Goal: Find specific page/section: Find specific page/section

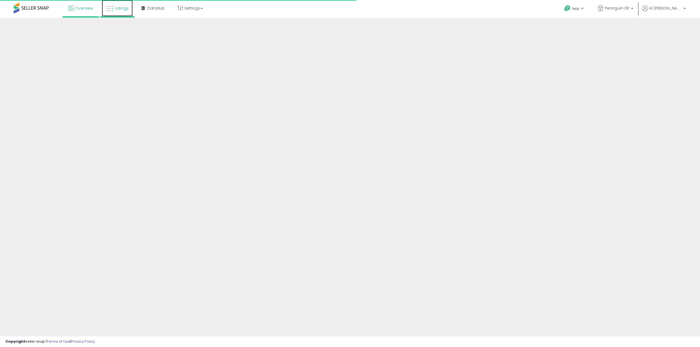
click at [115, 8] on span "Listings" at bounding box center [121, 7] width 14 height 5
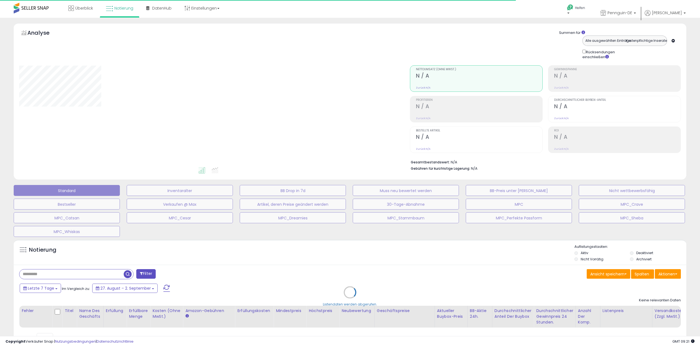
click at [63, 274] on div "Listendaten werden abgerufen." at bounding box center [350, 296] width 681 height 119
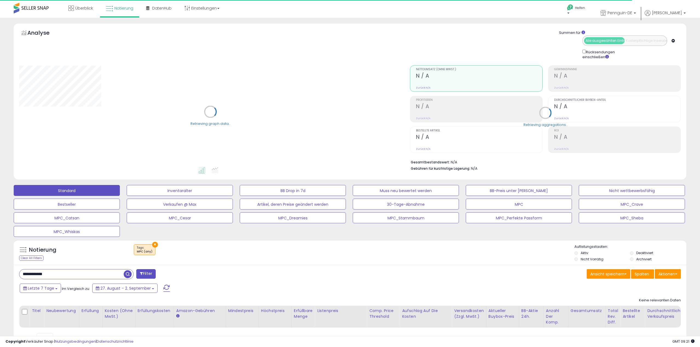
click at [54, 275] on div "**********" at bounding box center [350, 307] width 672 height 85
drag, startPoint x: 66, startPoint y: 275, endPoint x: 0, endPoint y: 269, distance: 67.0
click at [0, 269] on html "Anmeldung nicht möglich Listendaten werden abgerufen. hat die Nutzungsbedingung…" at bounding box center [348, 173] width 696 height 347
paste input "text"
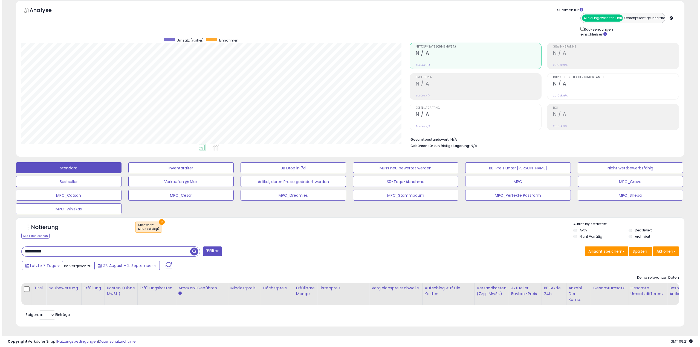
scroll to position [112, 388]
click at [159, 219] on font "×" at bounding box center [159, 222] width 3 height 6
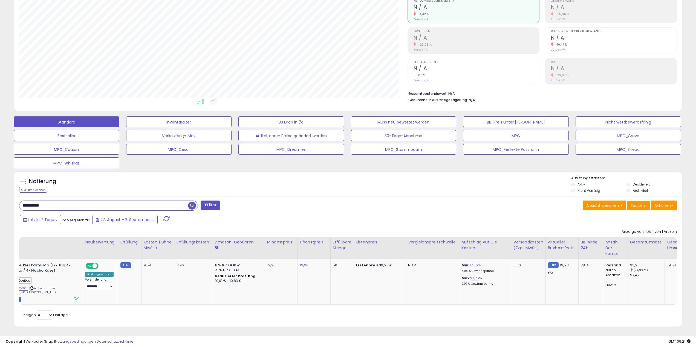
scroll to position [0, 0]
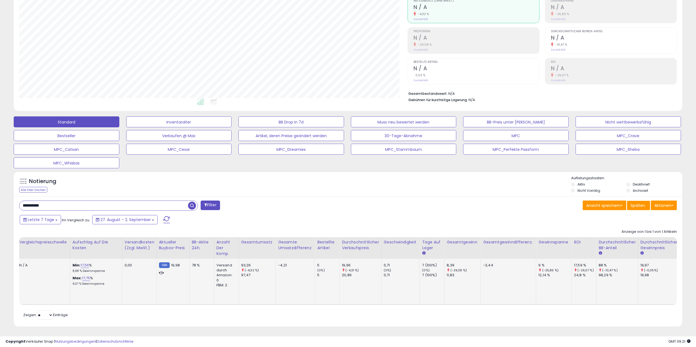
click at [600, 273] on font "98,29 %" at bounding box center [605, 275] width 14 height 5
drag, startPoint x: 30, startPoint y: 201, endPoint x: 2, endPoint y: 197, distance: 28.5
click at [0, 196] on html "Anmeldung nicht möglich Listendaten werden abgerufen. hat die Nutzungsbedingung…" at bounding box center [348, 104] width 696 height 347
paste input "text"
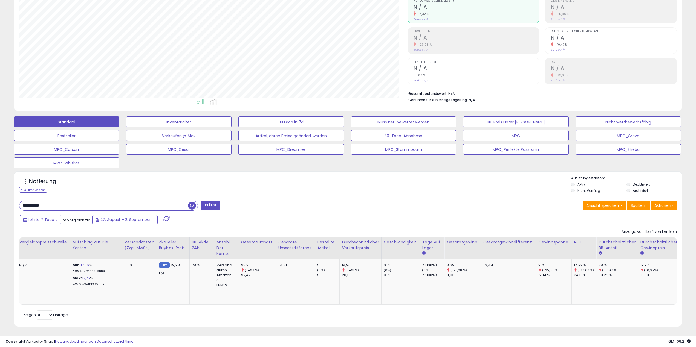
click at [191, 202] on span "button" at bounding box center [192, 206] width 8 height 8
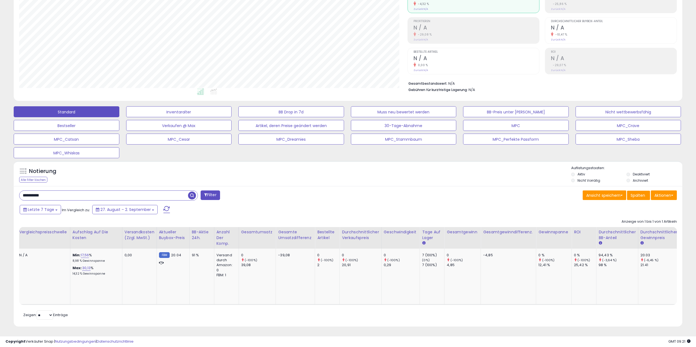
drag, startPoint x: 108, startPoint y: 187, endPoint x: 0, endPoint y: 178, distance: 108.2
click at [0, 178] on html "Anmeldung nicht möglich Listendaten werden abgerufen. hat die Nutzungsbedingung…" at bounding box center [348, 94] width 696 height 347
paste input "text"
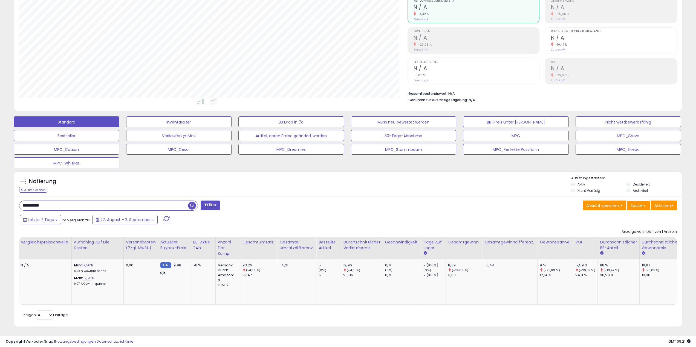
scroll to position [0, 427]
drag, startPoint x: 83, startPoint y: 202, endPoint x: 0, endPoint y: 196, distance: 83.4
click at [0, 196] on html "Anmeldung nicht möglich Listendaten werden abgerufen. hat die Nutzungsbedingung…" at bounding box center [348, 104] width 696 height 347
paste input "text"
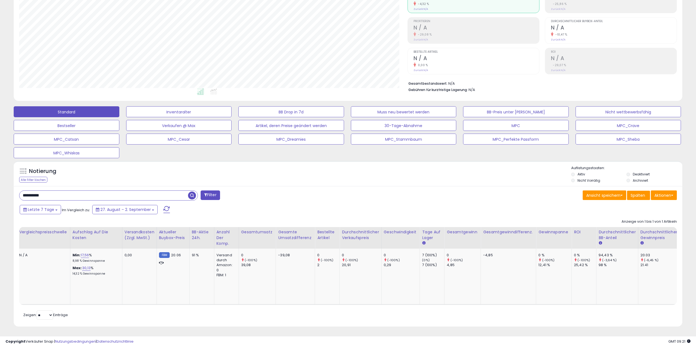
drag, startPoint x: 85, startPoint y: 192, endPoint x: 0, endPoint y: 177, distance: 86.0
click at [0, 177] on html "Anmeldung nicht möglich Listendaten werden abgerufen. hat die Nutzungsbedingung…" at bounding box center [348, 94] width 696 height 347
paste input "text"
click at [193, 192] on span "button" at bounding box center [192, 196] width 8 height 8
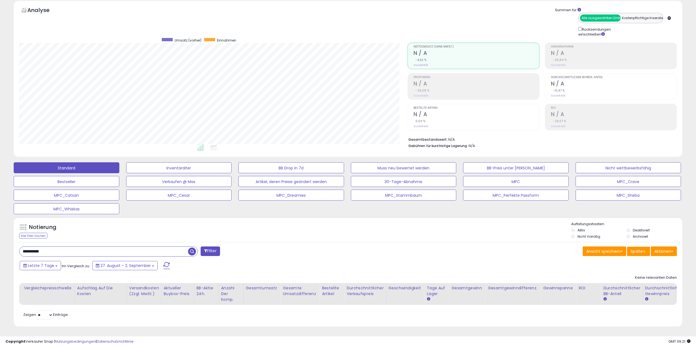
click at [191, 248] on span "button" at bounding box center [192, 252] width 8 height 8
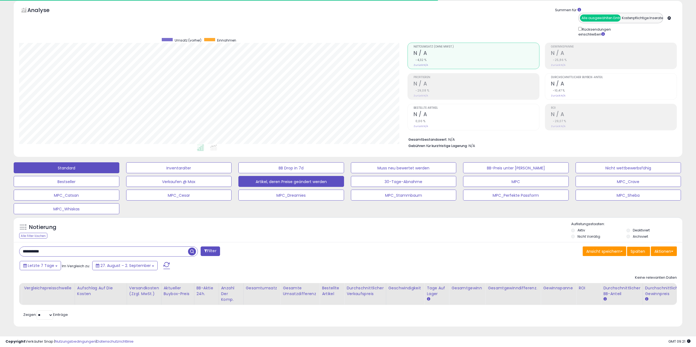
scroll to position [273443, 273167]
drag, startPoint x: 64, startPoint y: 246, endPoint x: 11, endPoint y: 237, distance: 53.8
click at [0, 236] on html "Anmeldung nicht möglich Listendaten werden abgerufen. hat die Nutzungsbedingung…" at bounding box center [348, 150] width 696 height 347
click at [193, 248] on span "button" at bounding box center [192, 252] width 8 height 8
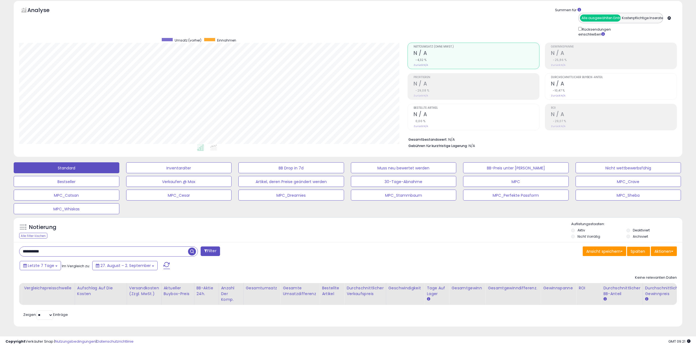
drag, startPoint x: 87, startPoint y: 247, endPoint x: 26, endPoint y: 235, distance: 62.2
click at [0, 225] on html "Anmeldung nicht möglich Listendaten werden abgerufen. hat die Nutzungsbedingung…" at bounding box center [348, 150] width 696 height 347
paste input "text"
click at [191, 249] on span "button" at bounding box center [192, 252] width 8 height 8
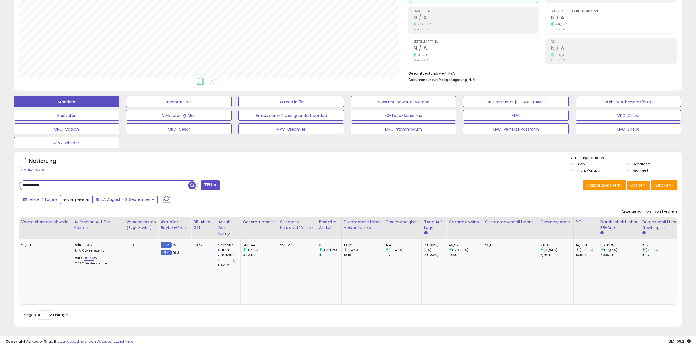
drag, startPoint x: 23, startPoint y: 178, endPoint x: 16, endPoint y: 168, distance: 11.9
click at [0, 162] on html "Anmeldung nicht möglich Listendaten werden abgerufen. hat die Nutzungsbedingung…" at bounding box center [348, 84] width 696 height 347
click at [192, 182] on span "button" at bounding box center [192, 186] width 8 height 8
drag, startPoint x: 70, startPoint y: 181, endPoint x: 29, endPoint y: 174, distance: 41.6
click at [0, 171] on html "Anmeldung nicht möglich Listendaten werden abgerufen. hat die Nutzungsbedingung…" at bounding box center [348, 84] width 696 height 347
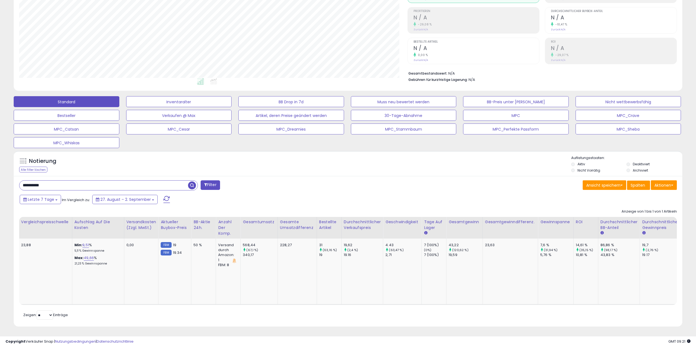
paste input "text"
click at [191, 182] on span "button" at bounding box center [192, 186] width 8 height 8
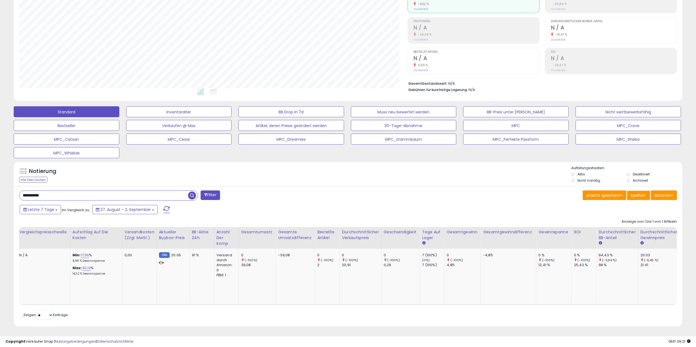
drag, startPoint x: 76, startPoint y: 193, endPoint x: 27, endPoint y: 183, distance: 50.0
click at [0, 185] on html "Anmeldung nicht möglich Listendaten werden abgerufen. hat die Nutzungsbedingung…" at bounding box center [348, 94] width 696 height 347
paste input "text"
click at [190, 192] on span "button" at bounding box center [192, 196] width 8 height 8
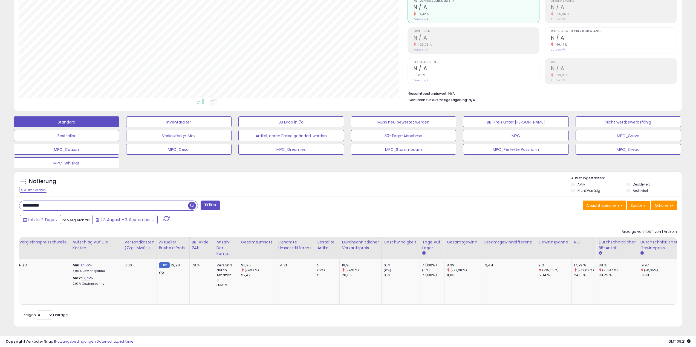
drag, startPoint x: 147, startPoint y: 198, endPoint x: 69, endPoint y: 201, distance: 77.5
click at [70, 201] on input "**********" at bounding box center [103, 206] width 169 height 10
drag, startPoint x: 91, startPoint y: 201, endPoint x: 0, endPoint y: 198, distance: 91.4
click at [0, 198] on html "Anmeldung nicht möglich Listendaten werden abgerufen. hat die Nutzungsbedingung…" at bounding box center [348, 104] width 696 height 347
paste input "text"
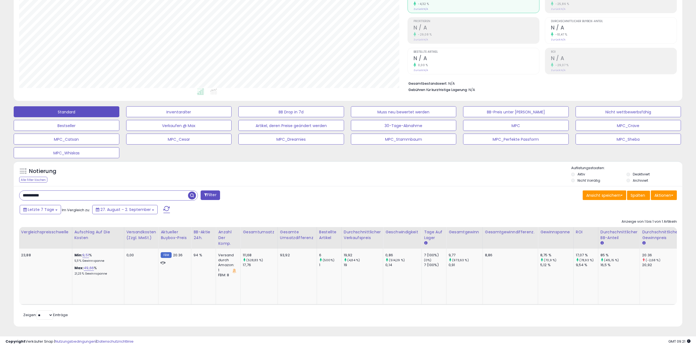
drag, startPoint x: 79, startPoint y: 190, endPoint x: 0, endPoint y: 179, distance: 79.8
click at [0, 180] on html "Anmeldung nicht möglich Listendaten werden abgerufen. hat die Nutzungsbedingung…" at bounding box center [348, 94] width 696 height 347
paste input "text"
type input "**********"
click at [191, 192] on span "button" at bounding box center [192, 196] width 8 height 8
